Goal: Task Accomplishment & Management: Manage account settings

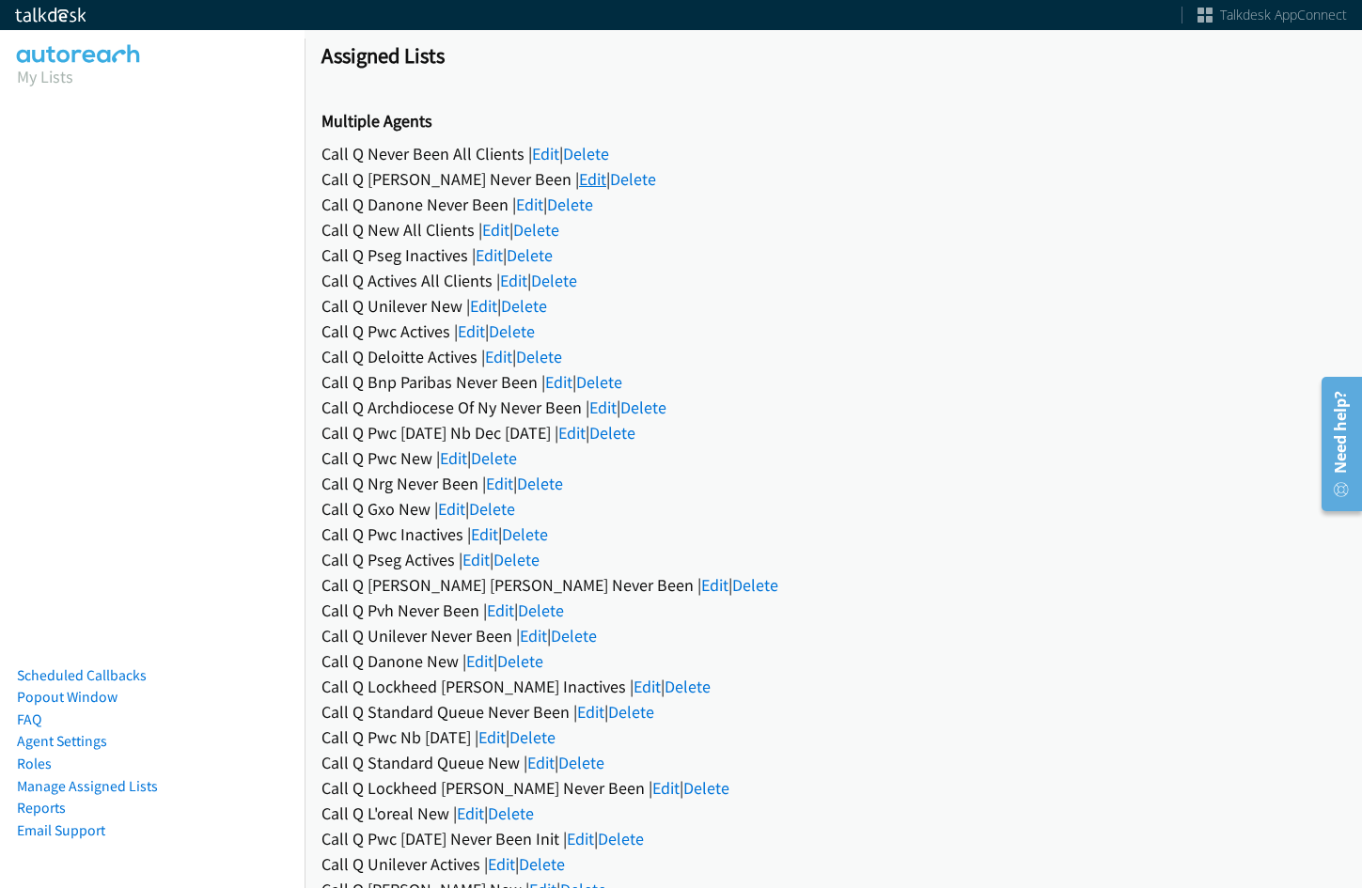
click at [579, 177] on link "Edit" at bounding box center [592, 179] width 27 height 22
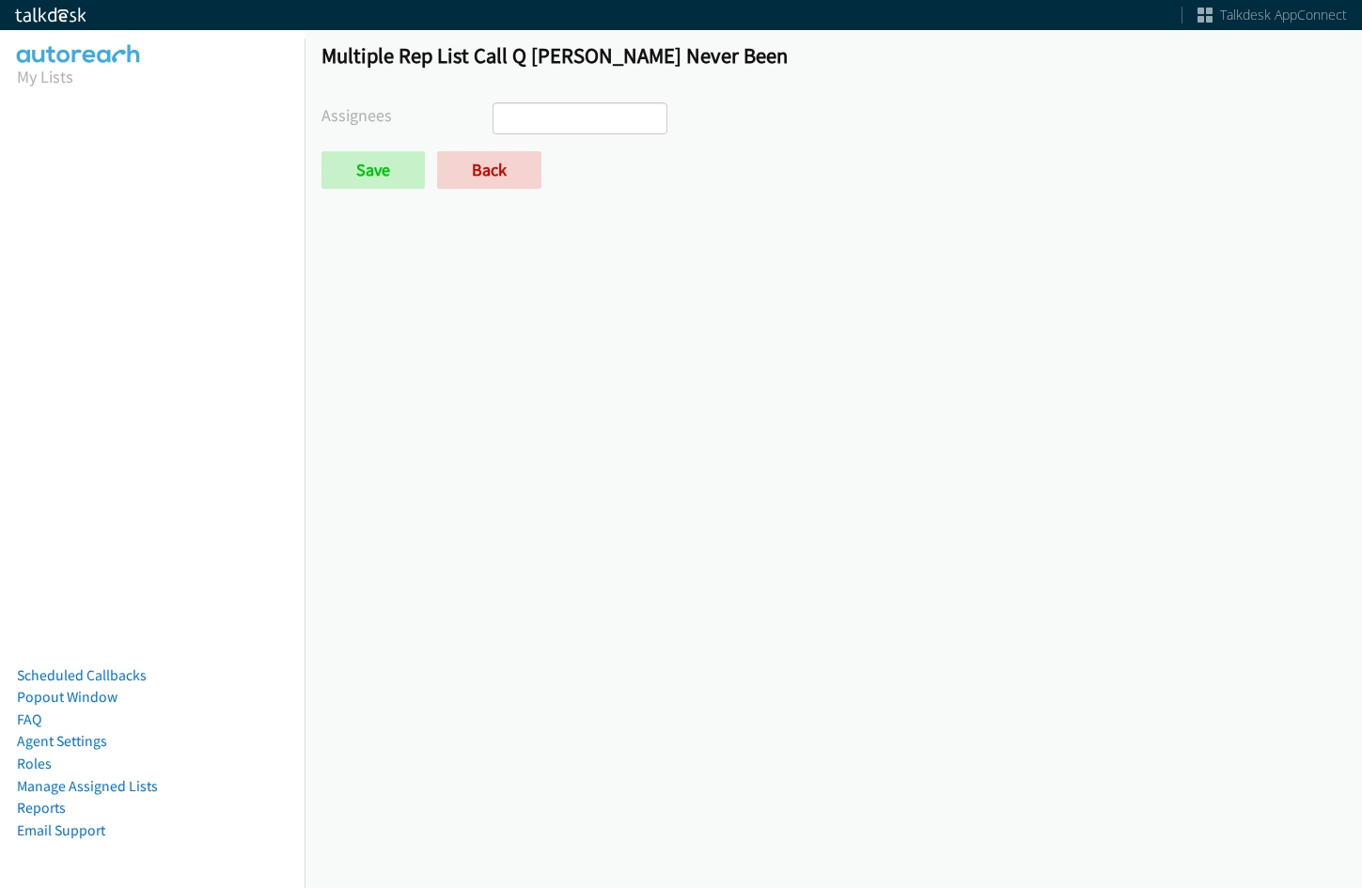
select select
click at [497, 159] on link "Back" at bounding box center [489, 170] width 104 height 38
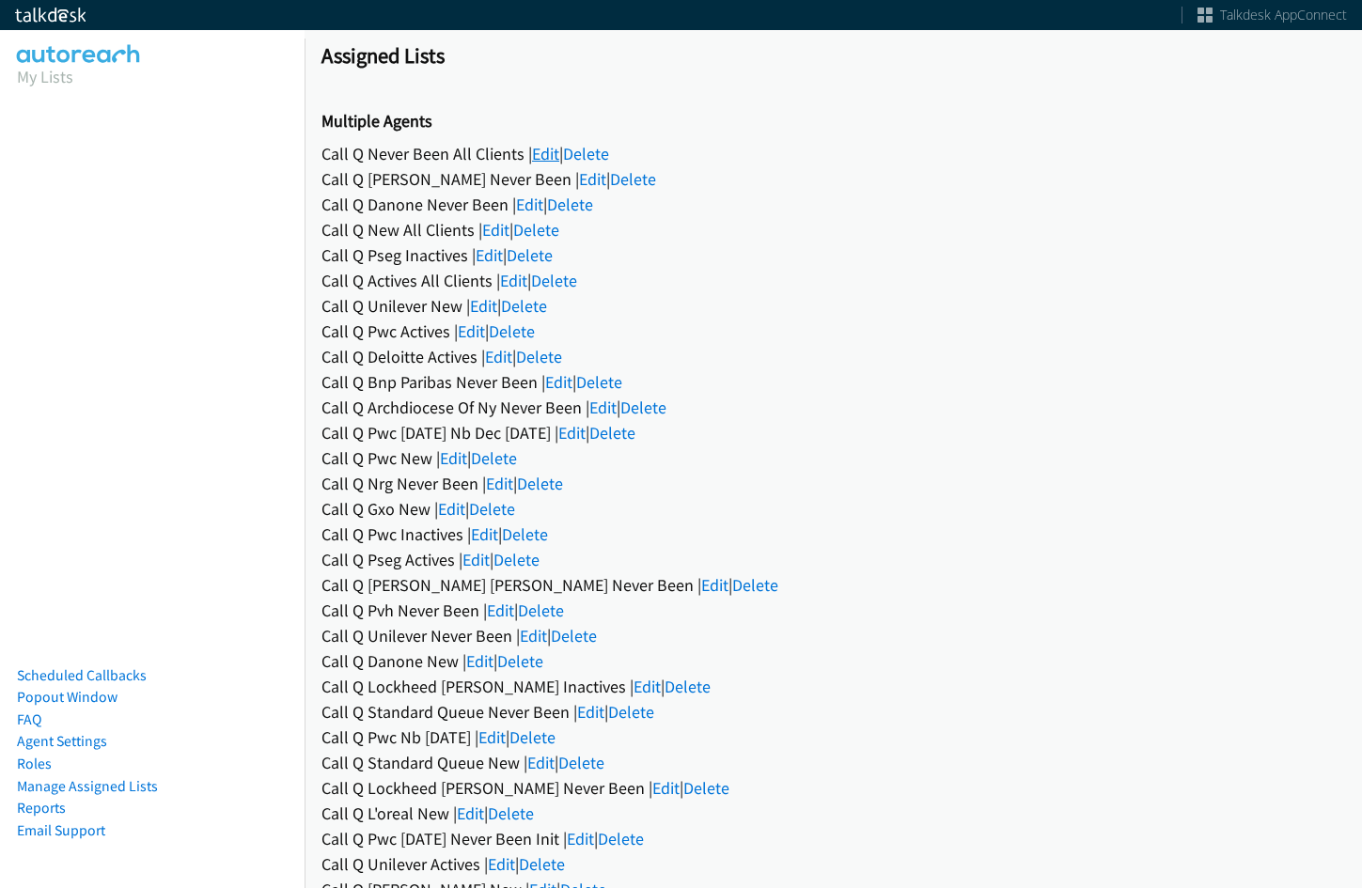
click at [549, 146] on link "Edit" at bounding box center [545, 154] width 27 height 22
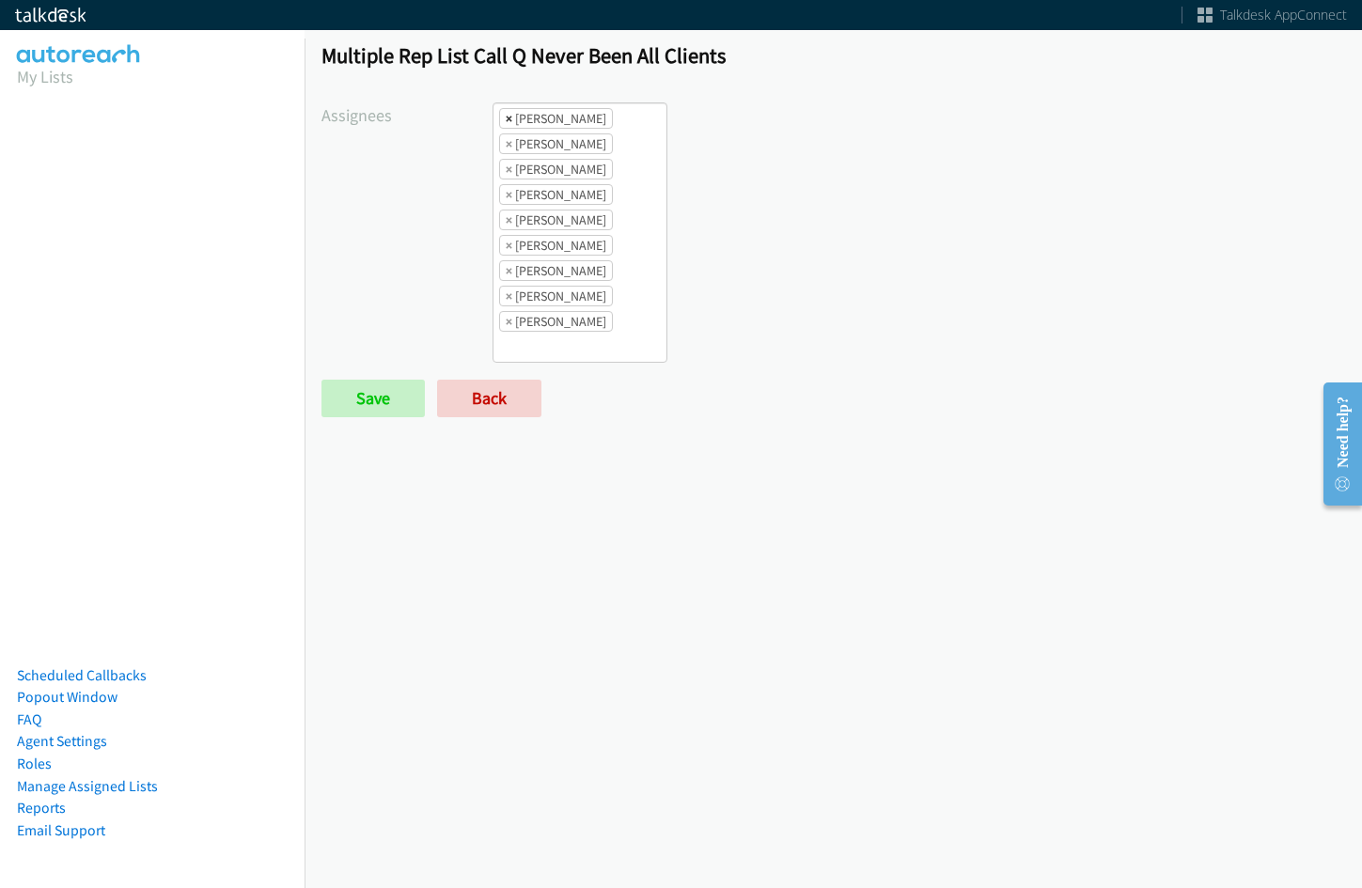
click at [506, 117] on span "×" at bounding box center [509, 118] width 7 height 19
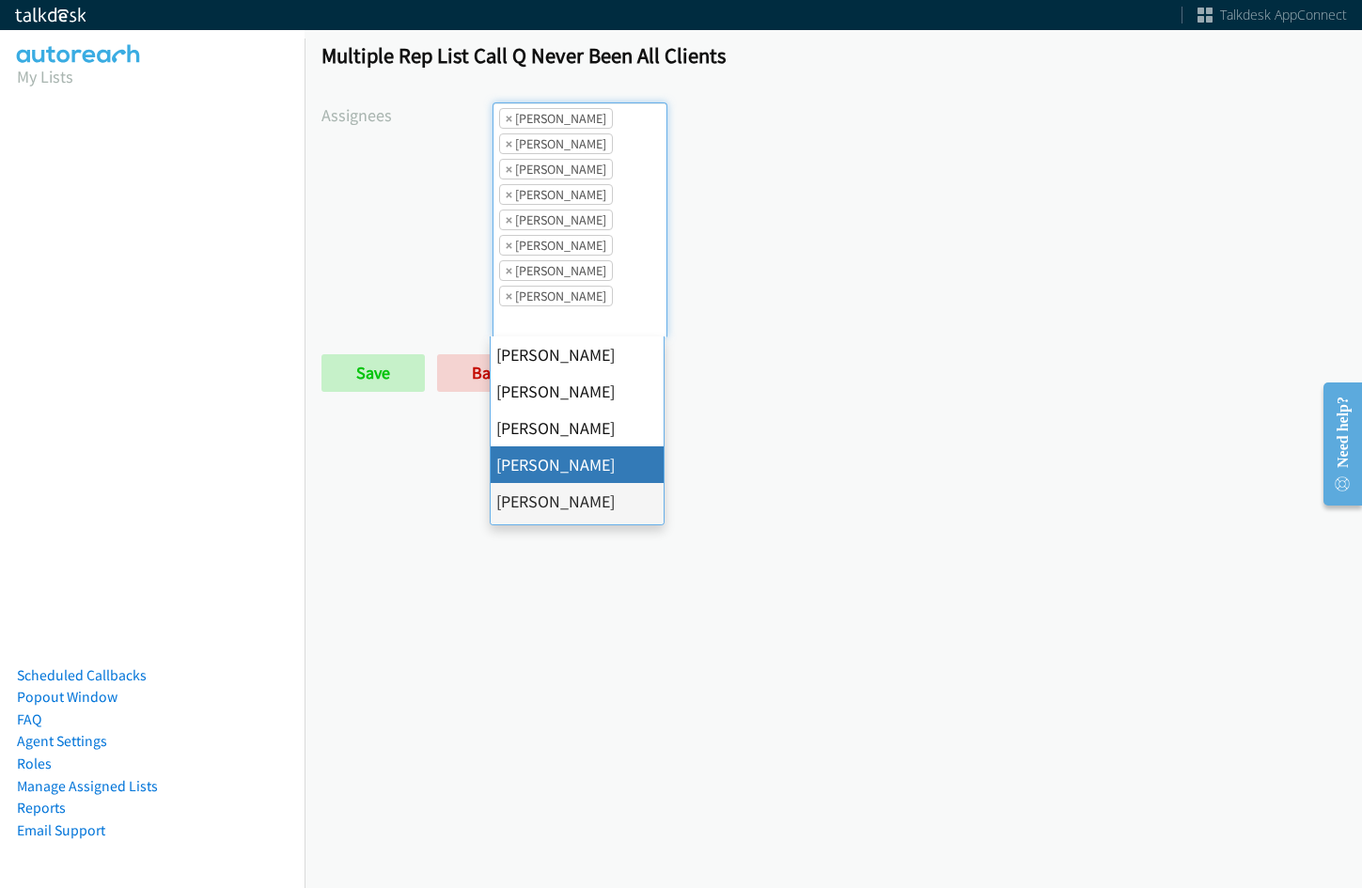
click at [506, 117] on span "×" at bounding box center [509, 118] width 7 height 19
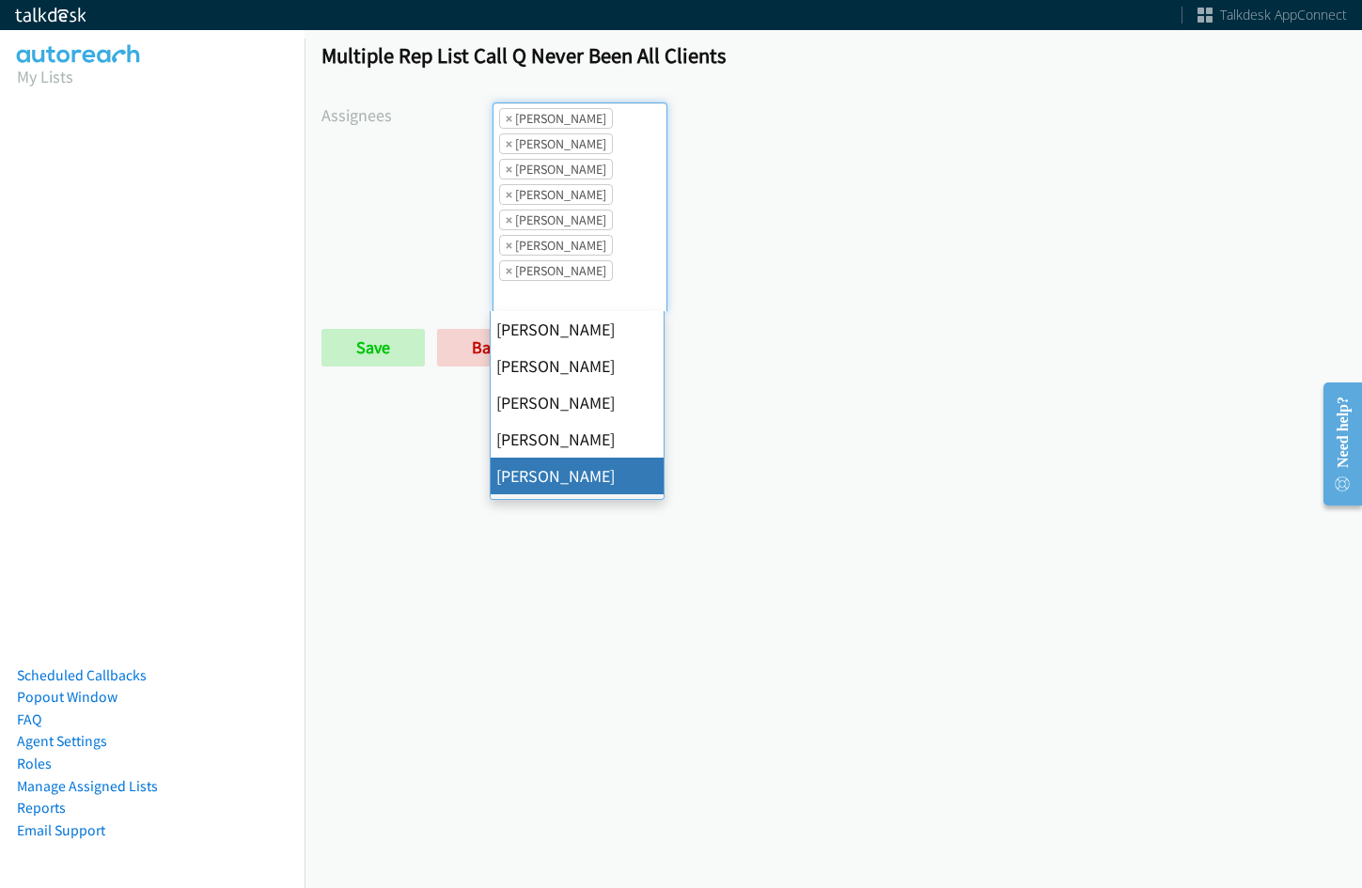
click at [506, 117] on span "×" at bounding box center [509, 118] width 7 height 19
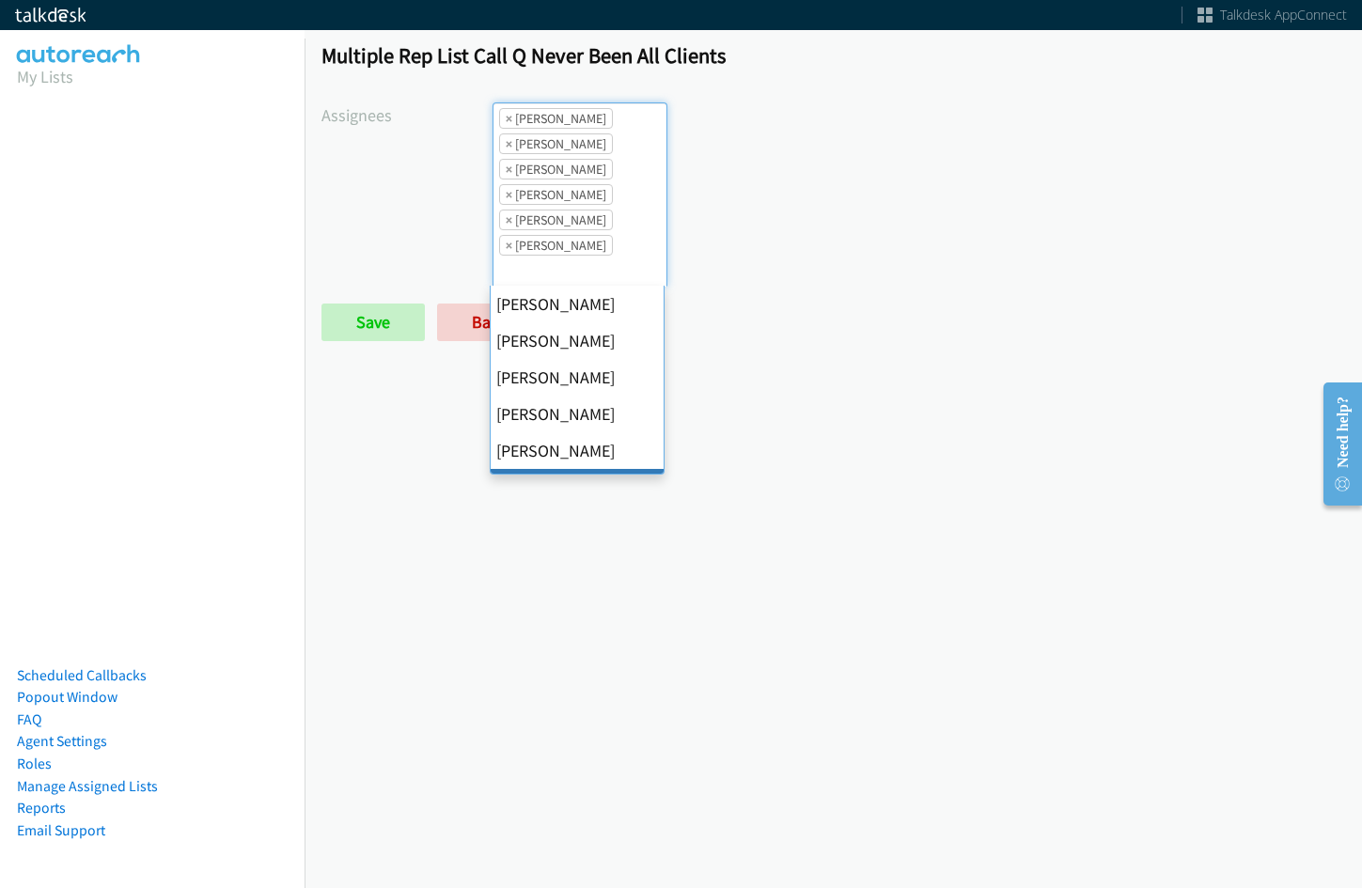
click at [502, 172] on li "× Jordan Stehlik" at bounding box center [556, 169] width 114 height 21
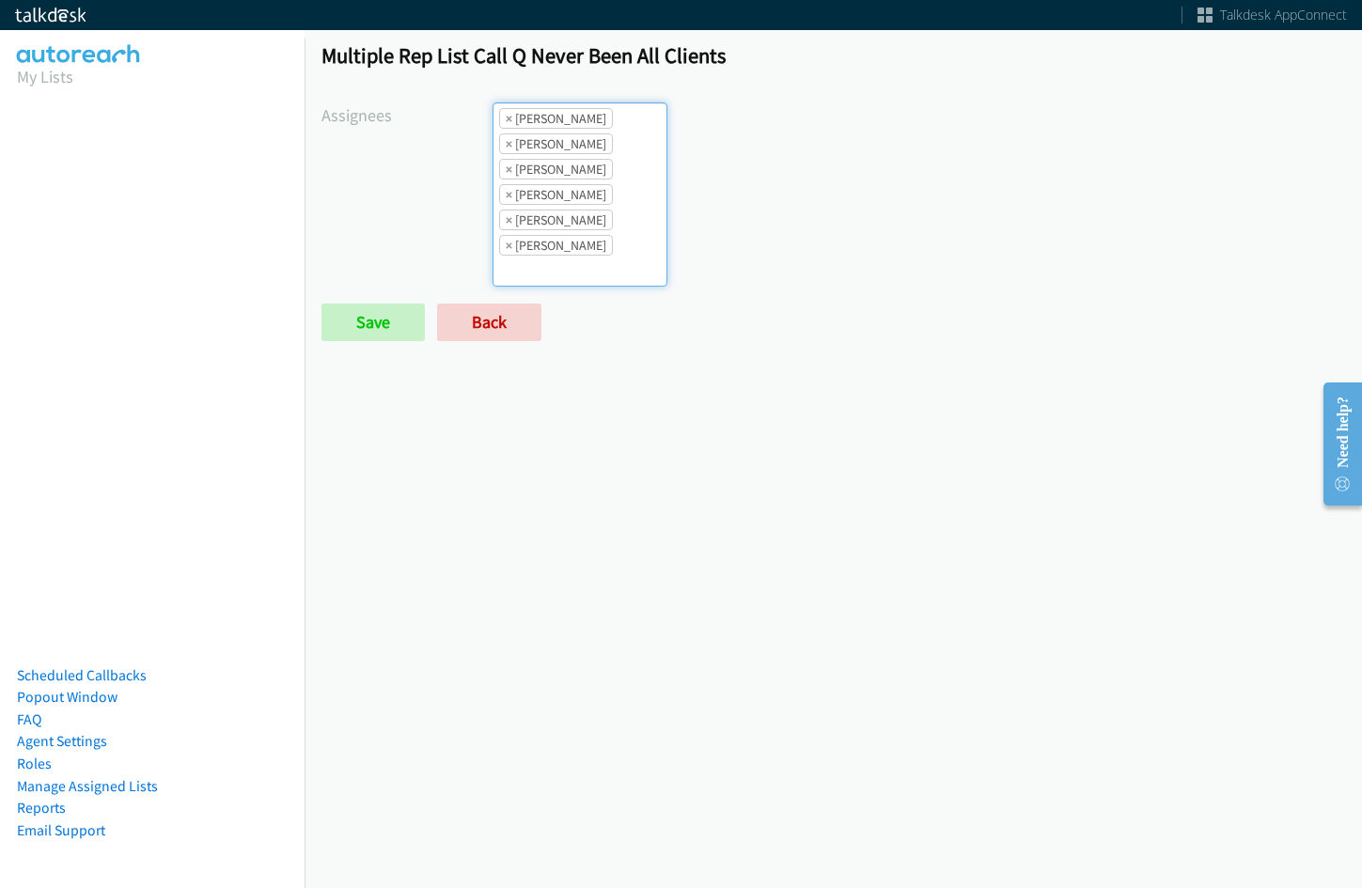
click at [510, 170] on li "× Jordan Stehlik" at bounding box center [556, 169] width 114 height 21
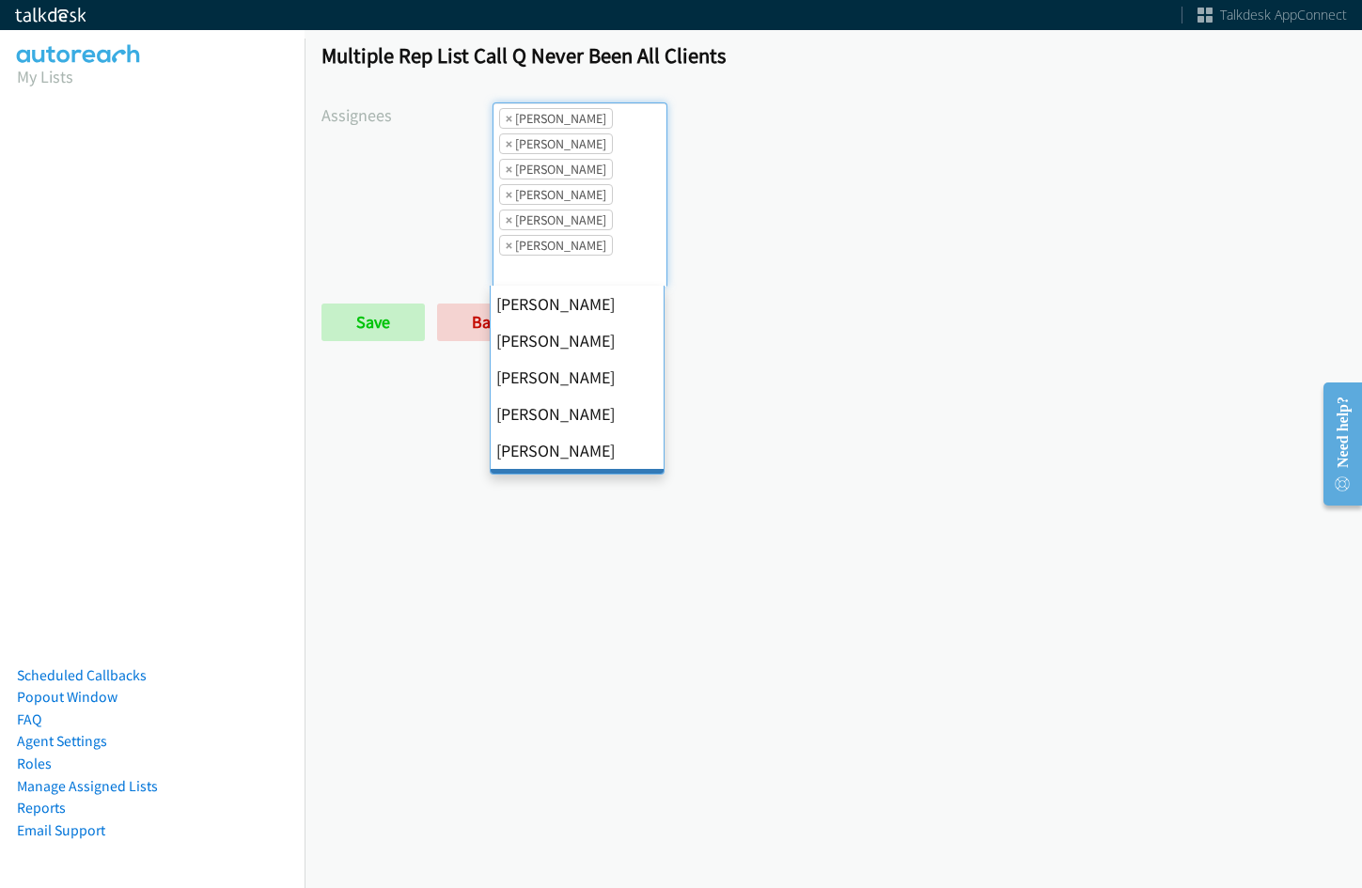
scroll to position [147, 0]
click at [510, 170] on li "× Jordan Stehlik" at bounding box center [556, 169] width 114 height 21
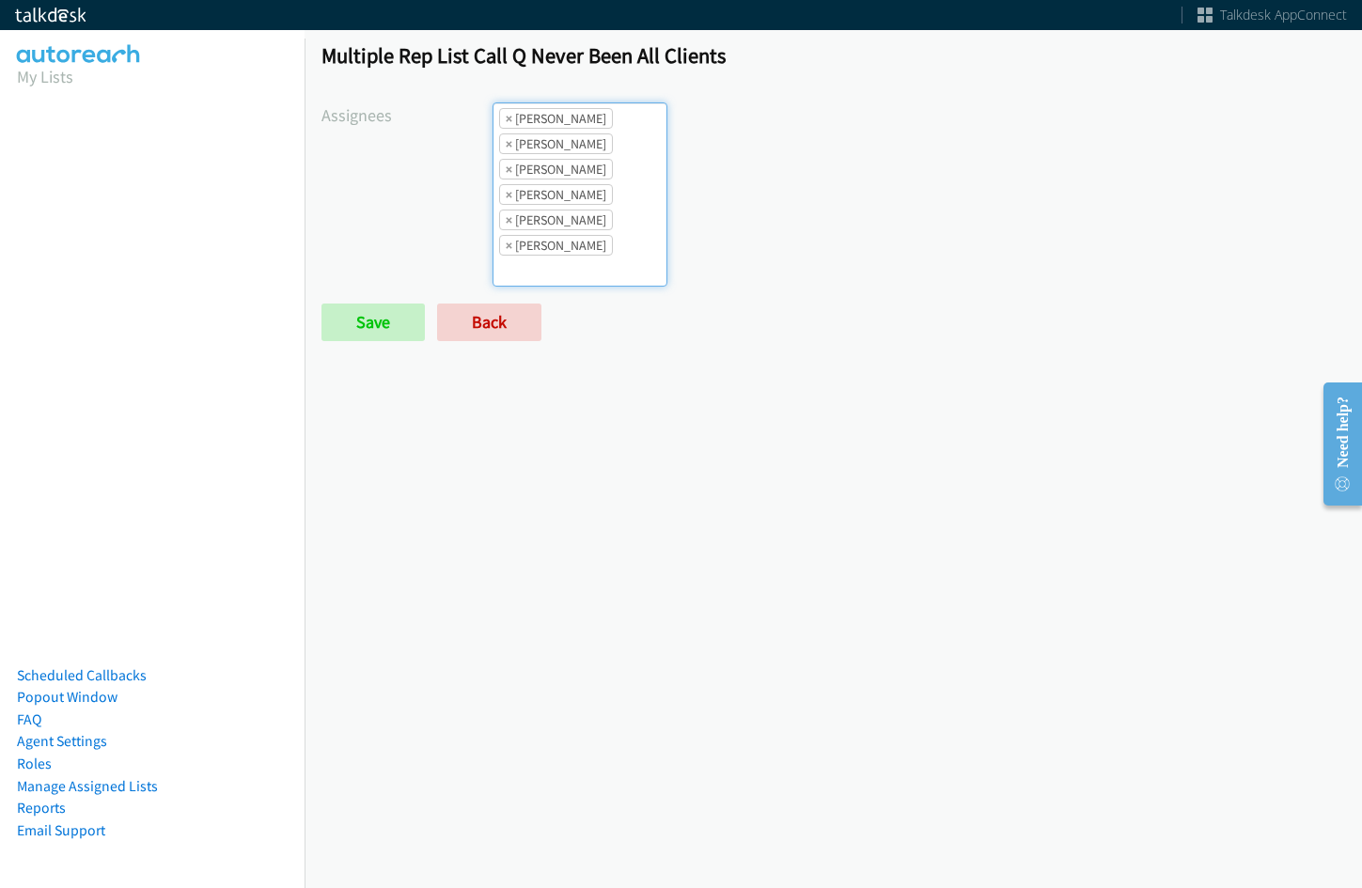
click at [509, 170] on li "× Jordan Stehlik" at bounding box center [556, 169] width 114 height 21
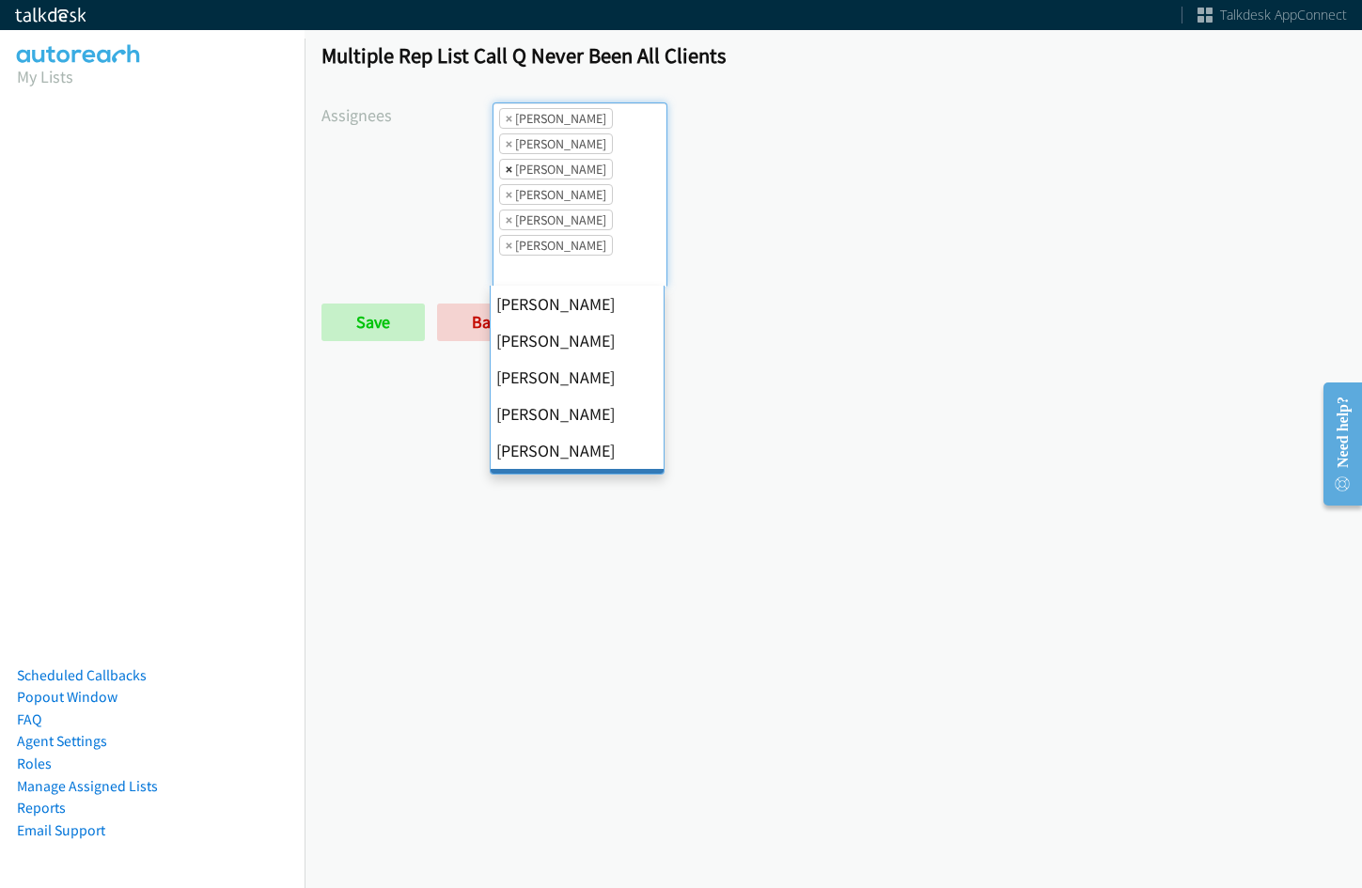
click at [506, 170] on span "×" at bounding box center [509, 169] width 7 height 19
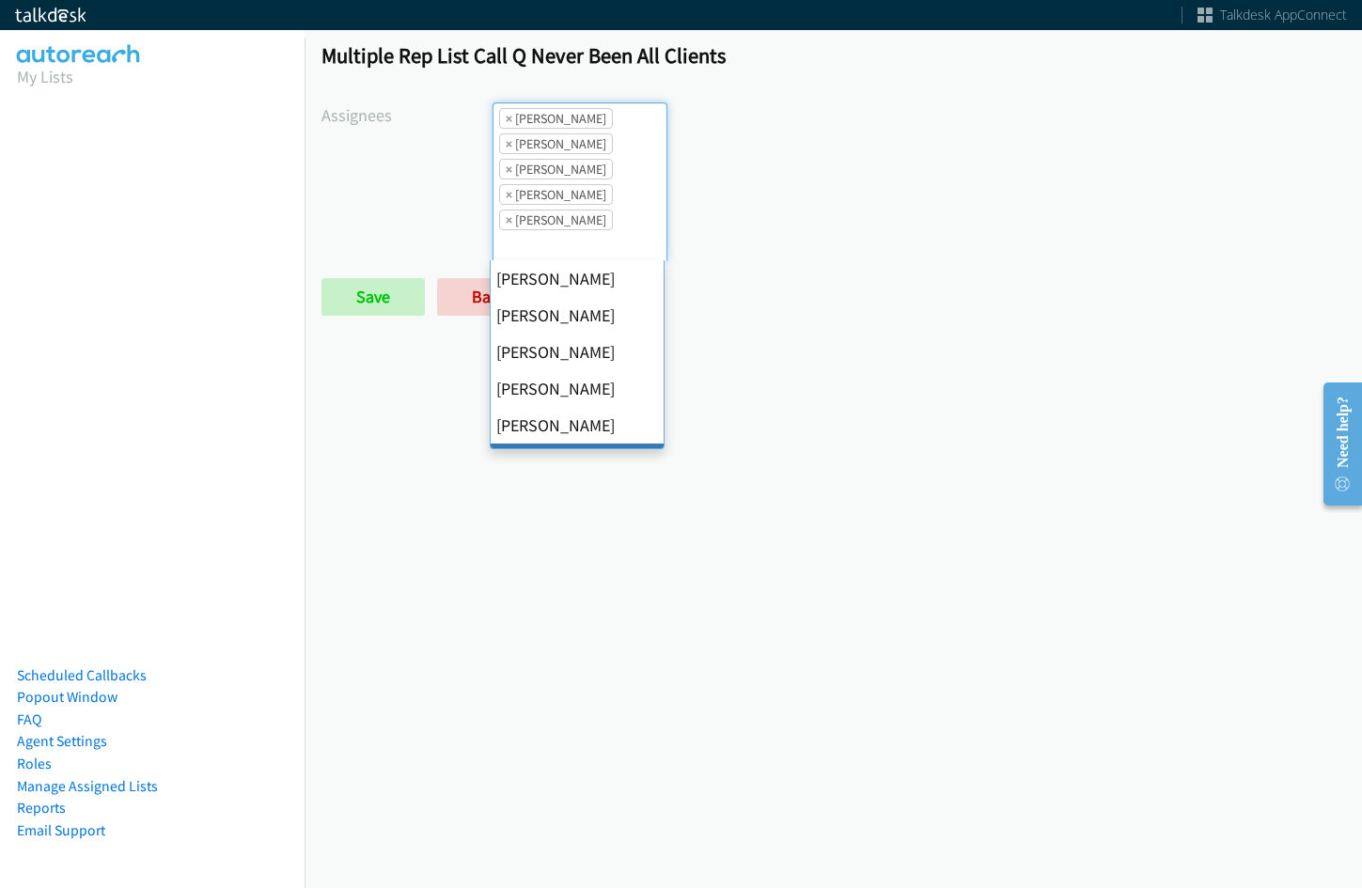
click at [506, 170] on span "×" at bounding box center [509, 169] width 7 height 19
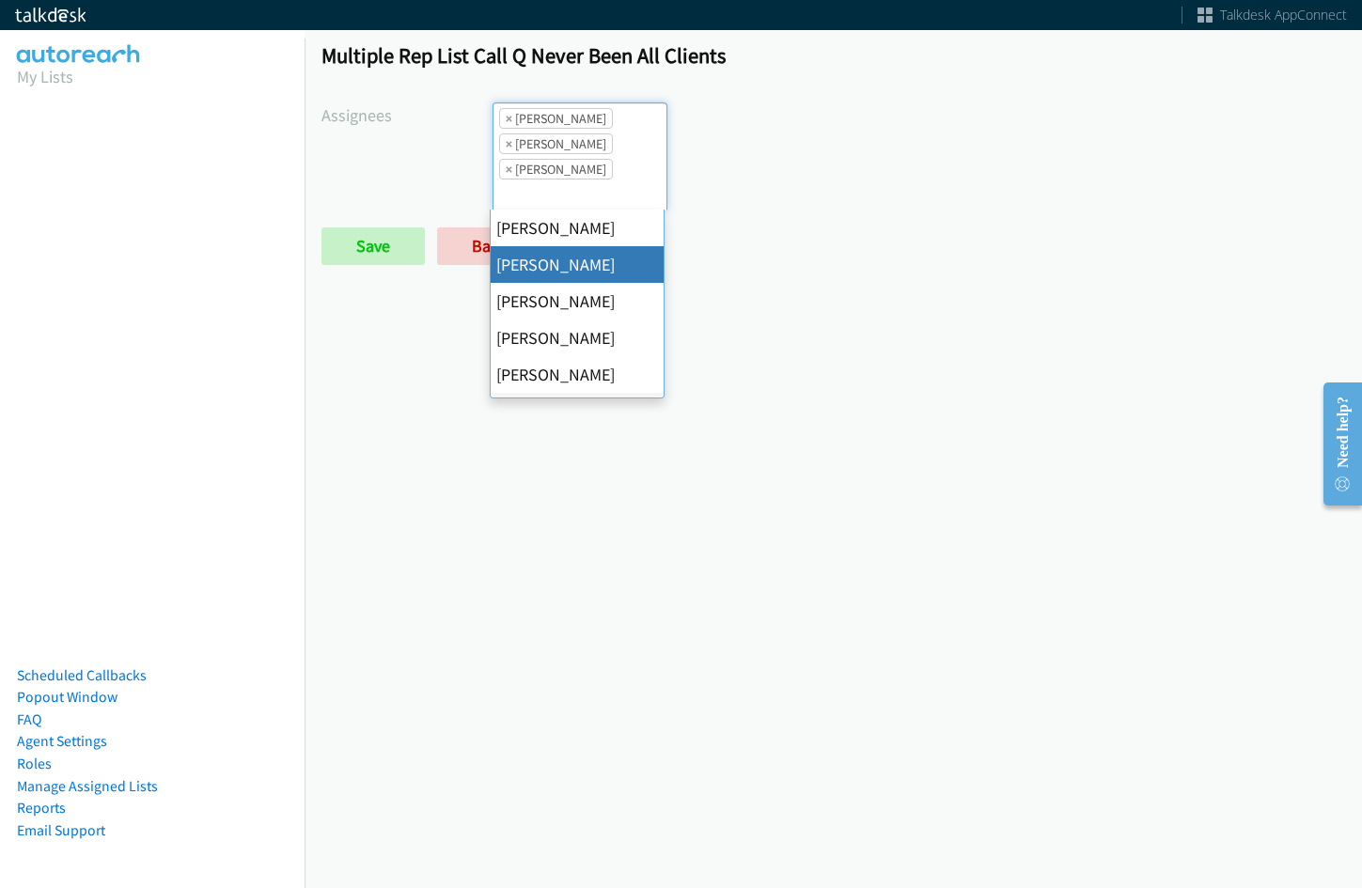
click at [506, 170] on span "×" at bounding box center [509, 169] width 7 height 19
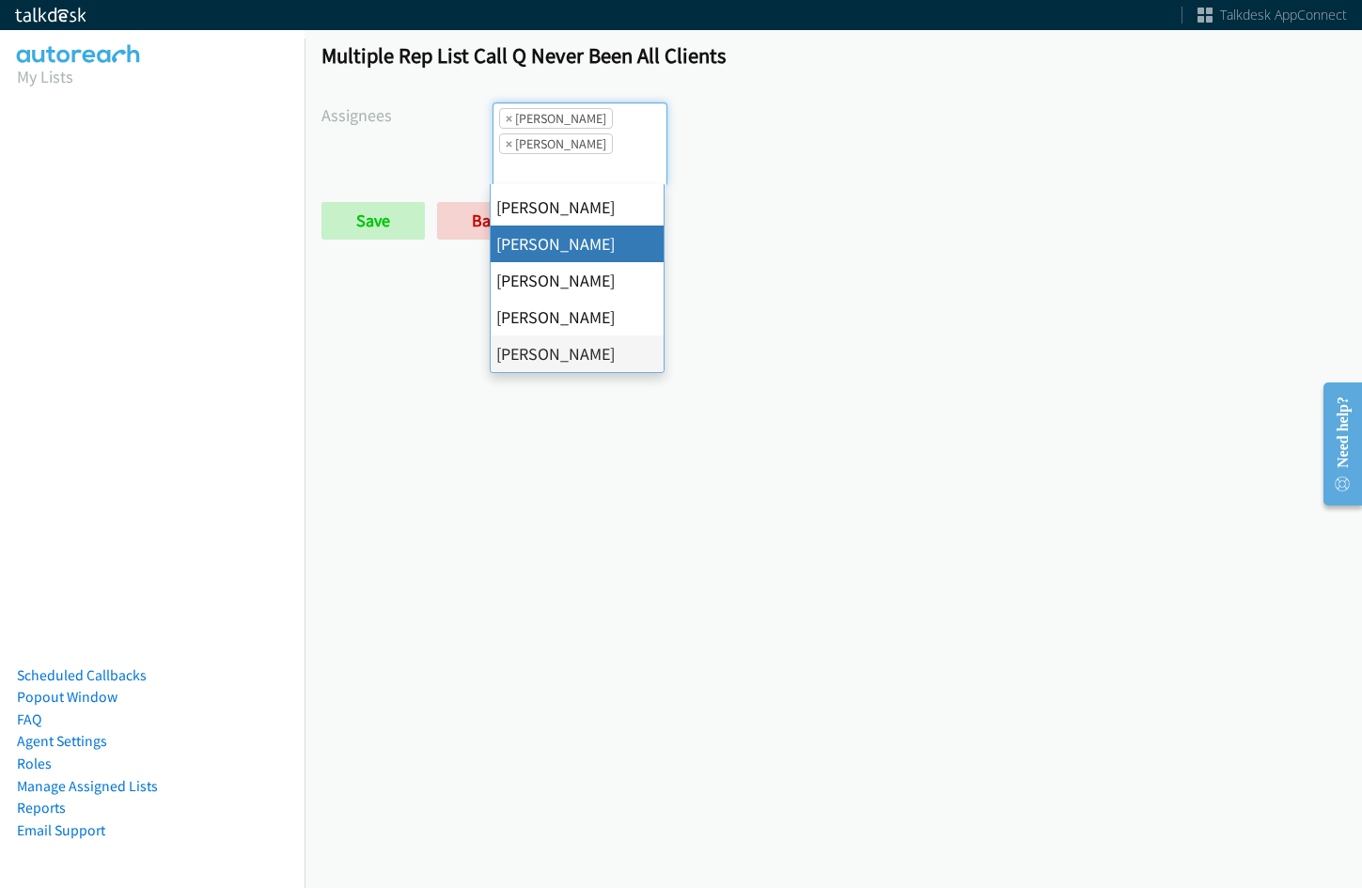
scroll to position [0, 0]
select select "05d74157-9386-4beb-b15d-36aa9c6f71bc"
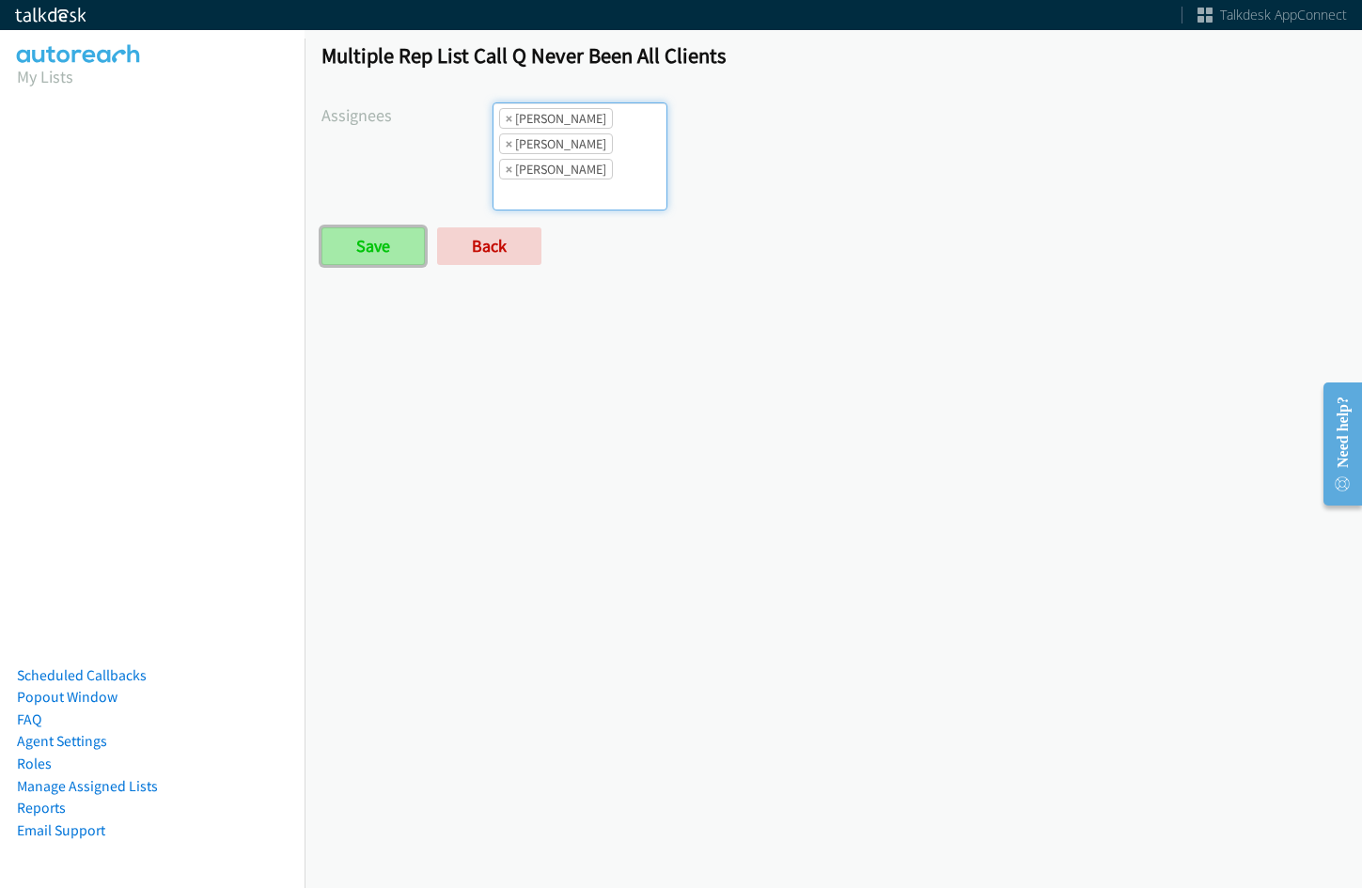
click at [393, 251] on input "Save" at bounding box center [372, 246] width 103 height 38
